Goal: Navigation & Orientation: Understand site structure

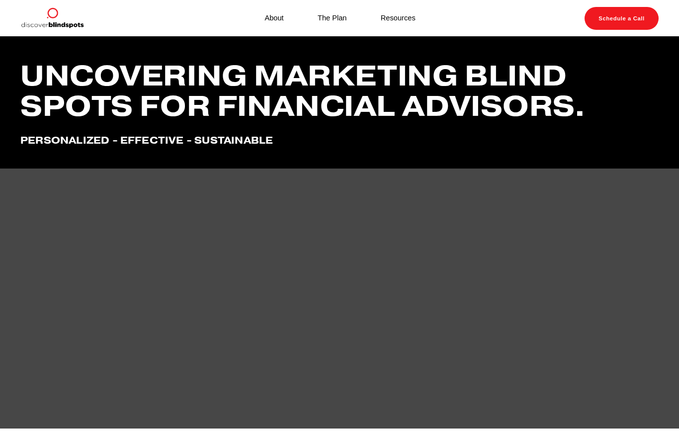
click at [403, 17] on link "Resources" at bounding box center [398, 17] width 35 height 13
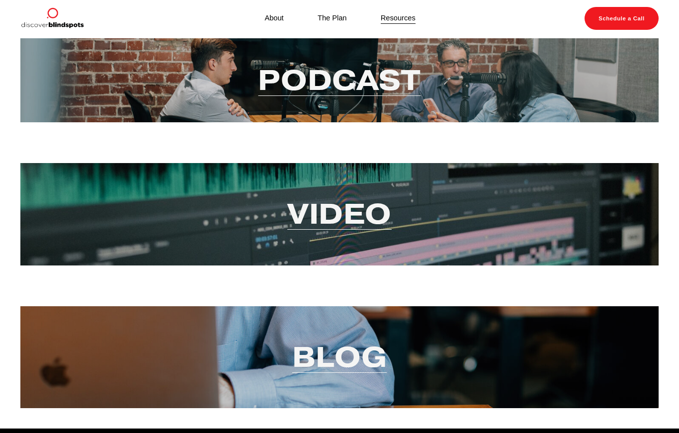
click at [339, 18] on link "The Plan" at bounding box center [332, 17] width 29 height 13
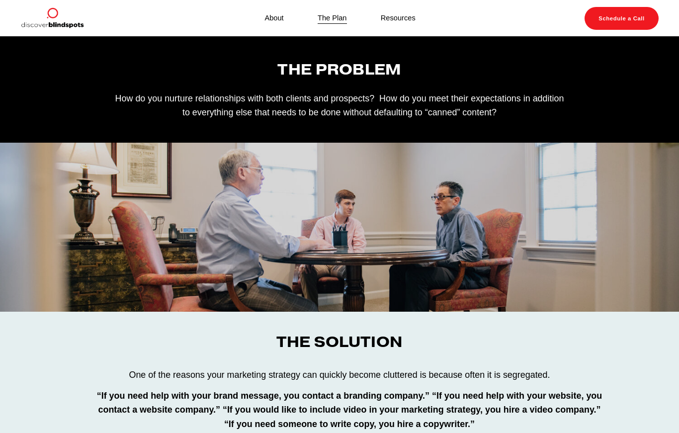
click at [269, 24] on link "About" at bounding box center [273, 17] width 19 height 13
